Goal: Navigation & Orientation: Find specific page/section

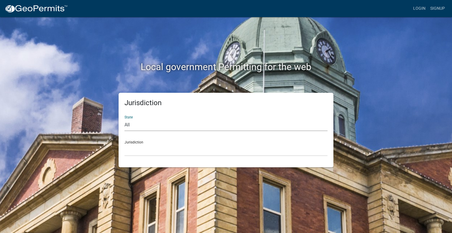
click at [207, 127] on select "All [US_STATE] [US_STATE] [US_STATE] [US_STATE] [US_STATE] [US_STATE] [US_STATE…" at bounding box center [226, 125] width 203 height 12
click at [414, 9] on link "Login" at bounding box center [419, 8] width 17 height 11
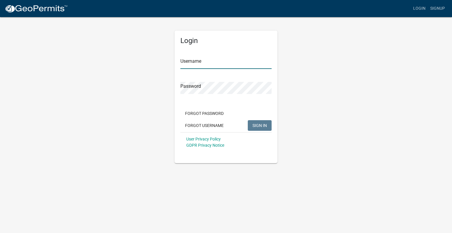
type input "amercier"
click at [255, 128] on button "SIGN IN" at bounding box center [260, 125] width 24 height 11
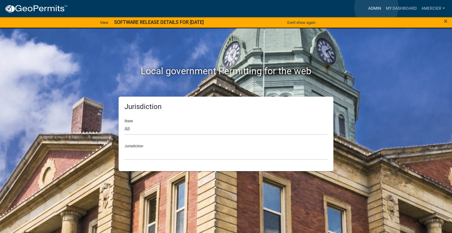
click at [376, 7] on link "Admin" at bounding box center [375, 8] width 18 height 11
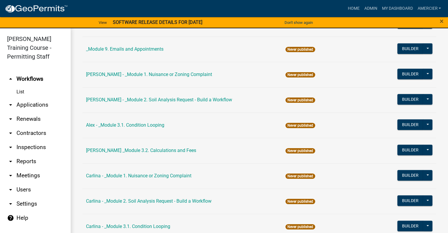
scroll to position [384, 0]
